Goal: Task Accomplishment & Management: Use online tool/utility

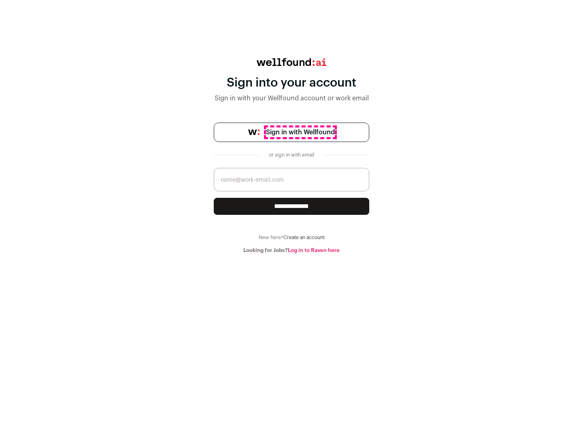
click at [300, 132] on span "Sign in with Wellfound" at bounding box center [300, 132] width 69 height 10
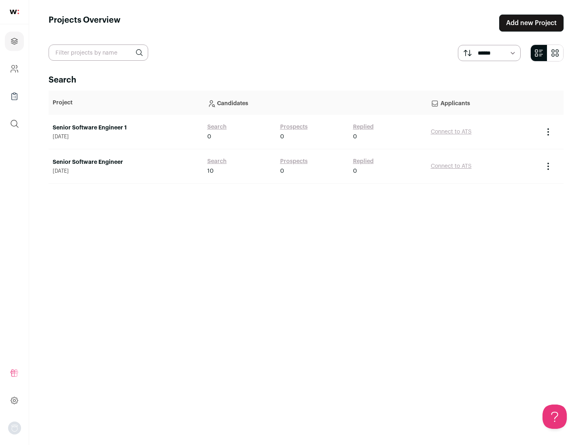
click at [125, 162] on link "Senior Software Engineer" at bounding box center [126, 162] width 146 height 8
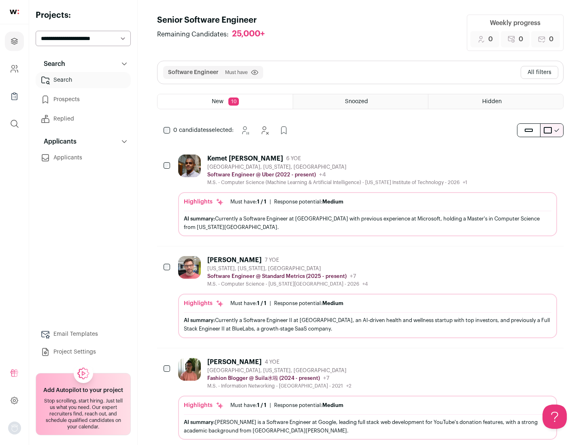
click at [360, 195] on div "Highlights Must have: 1 / 1 How many must haves have been fulfilled? | Response…" at bounding box center [367, 214] width 379 height 44
